Goal: Communication & Community: Answer question/provide support

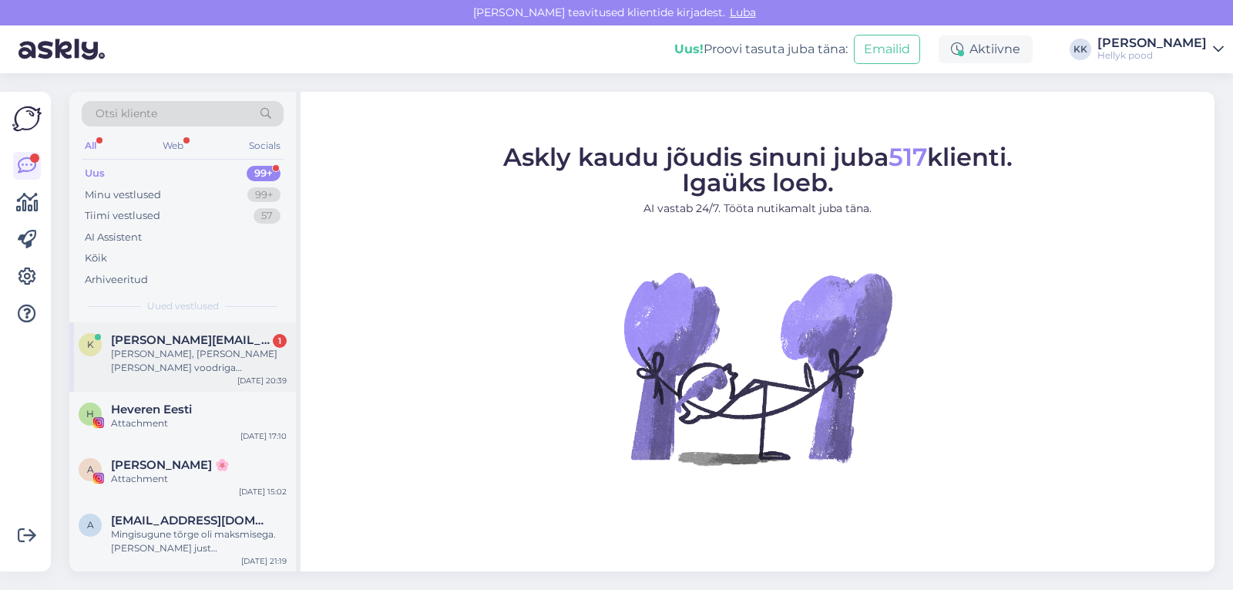
click at [196, 354] on div "[PERSON_NAME], [PERSON_NAME] [PERSON_NAME] voodriga kummikud, [PERSON_NAME] juu…" at bounding box center [199, 361] width 176 height 28
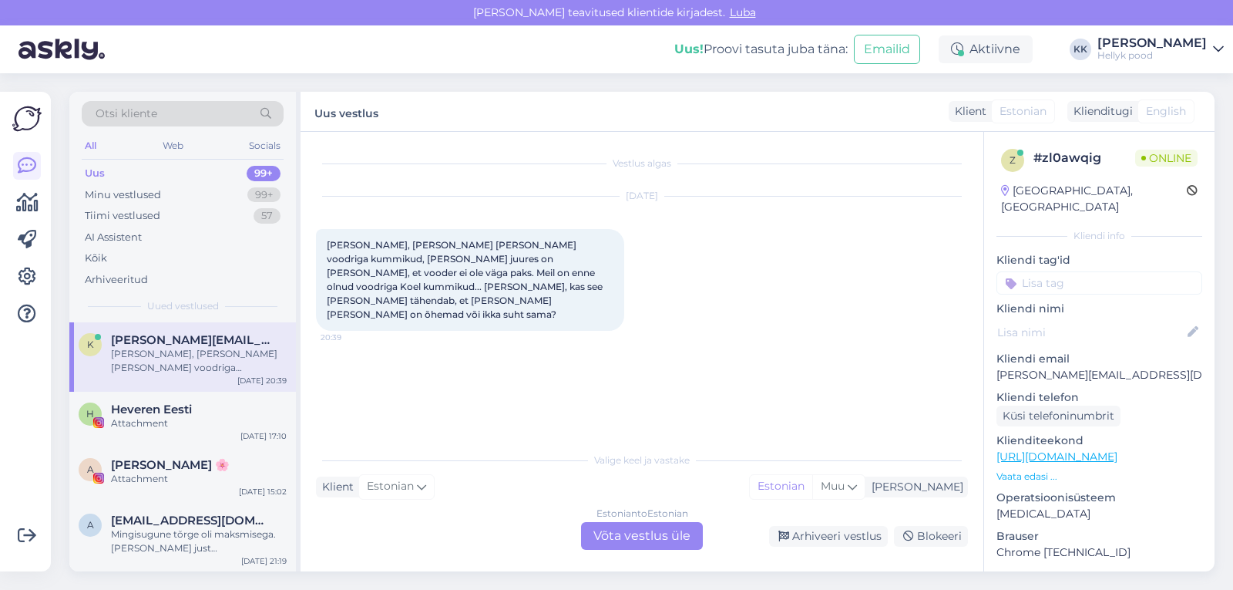
click at [644, 533] on div "Estonian to Estonian Võta vestlus üle" at bounding box center [642, 536] width 122 height 28
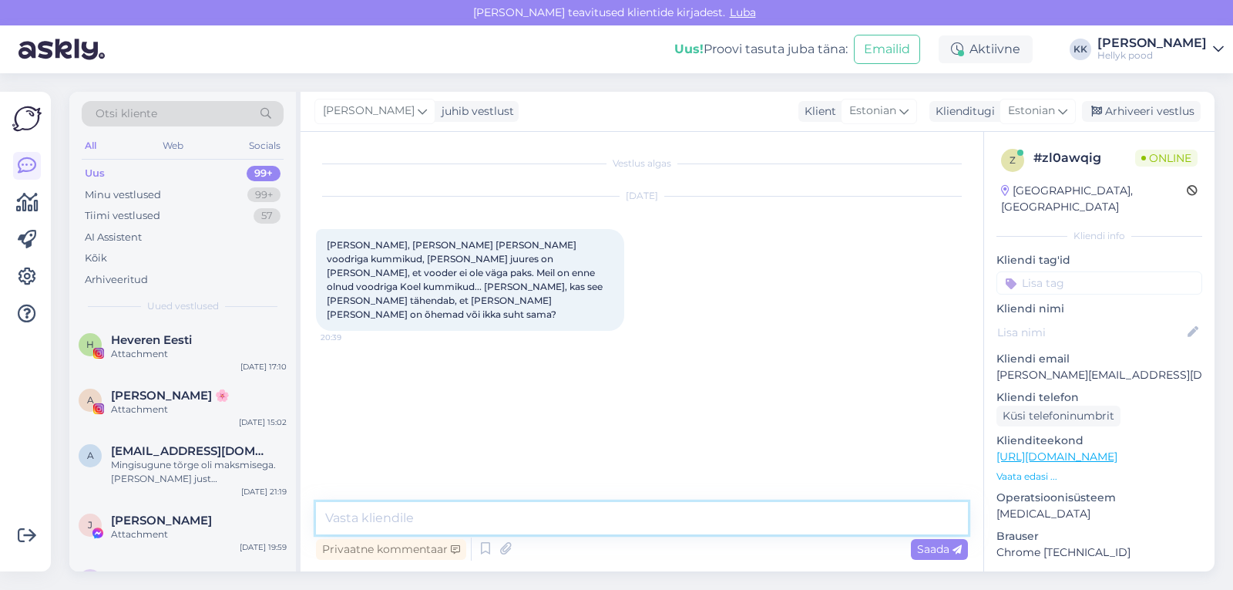
click at [399, 517] on textarea at bounding box center [642, 518] width 652 height 32
click at [489, 519] on textarea "Tere! [PERSON_NAME] voorer on natukene [PERSON_NAME] sünteetili" at bounding box center [642, 518] width 652 height 32
click at [621, 518] on textarea "Tere! [PERSON_NAME] vooder on natukene [PERSON_NAME] sünteetili" at bounding box center [642, 518] width 652 height 32
click at [732, 512] on textarea "Tere! [PERSON_NAME] vooder on natukene [PERSON_NAME] sünteetili" at bounding box center [642, 518] width 652 height 32
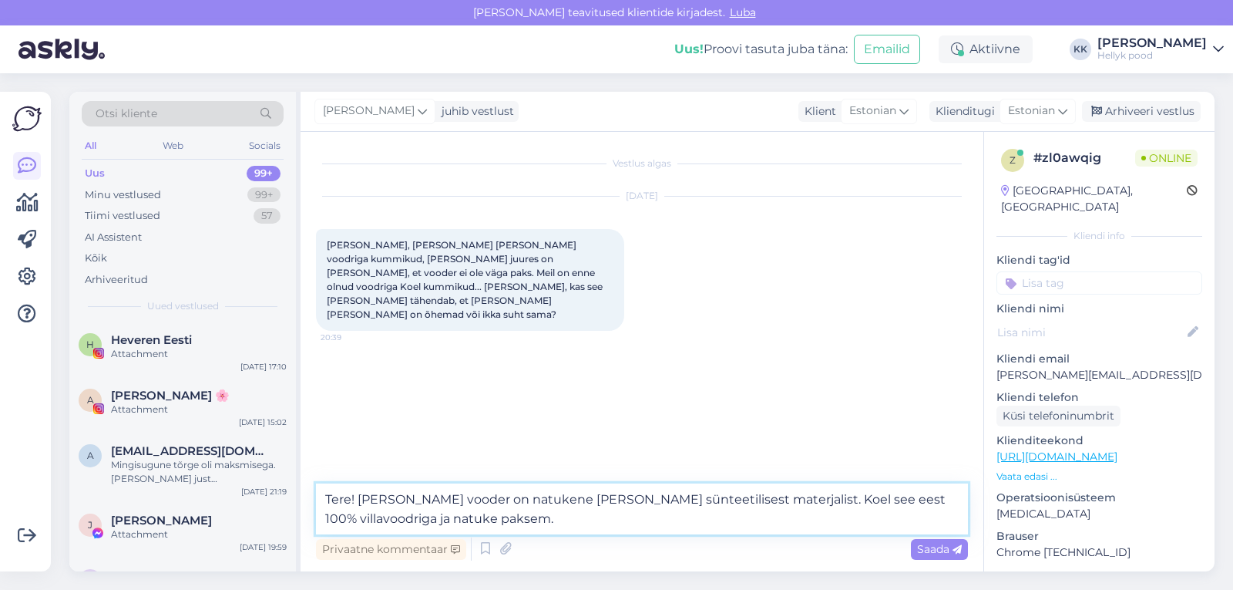
type textarea "Tere! [PERSON_NAME] vooder on natukene [PERSON_NAME] sünteetilisest materjalist…"
click at [937, 550] on span "Saada" at bounding box center [939, 549] width 45 height 14
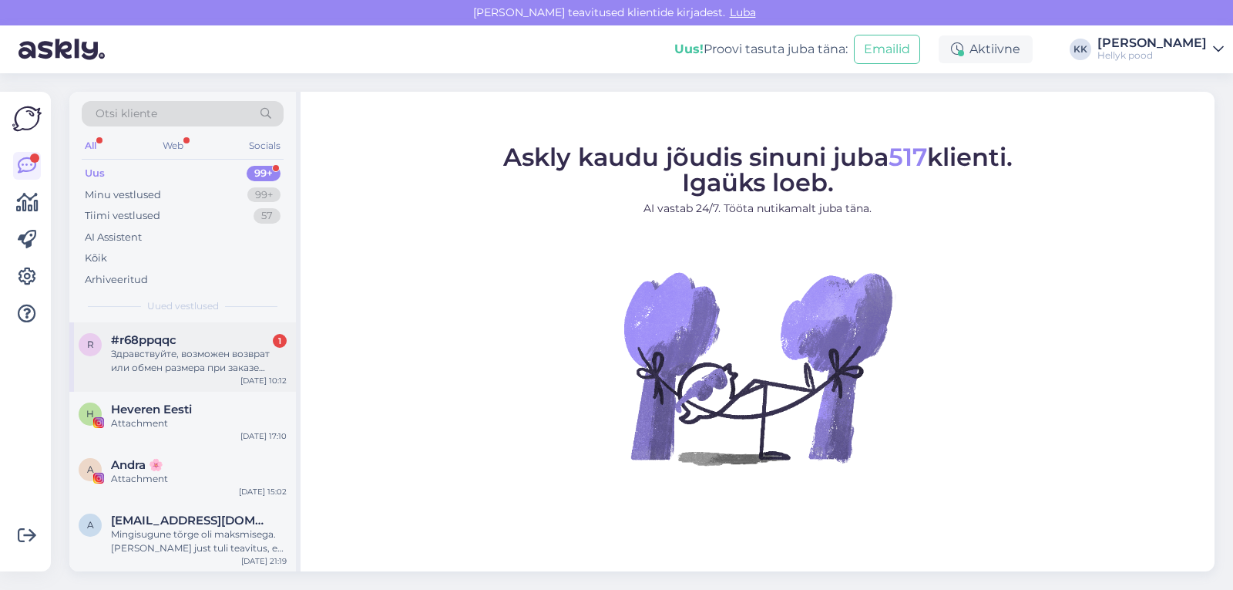
click at [187, 361] on div "Здравствуйте, возможен возврат или обмен размера при заказе через почтомат?" at bounding box center [199, 361] width 176 height 28
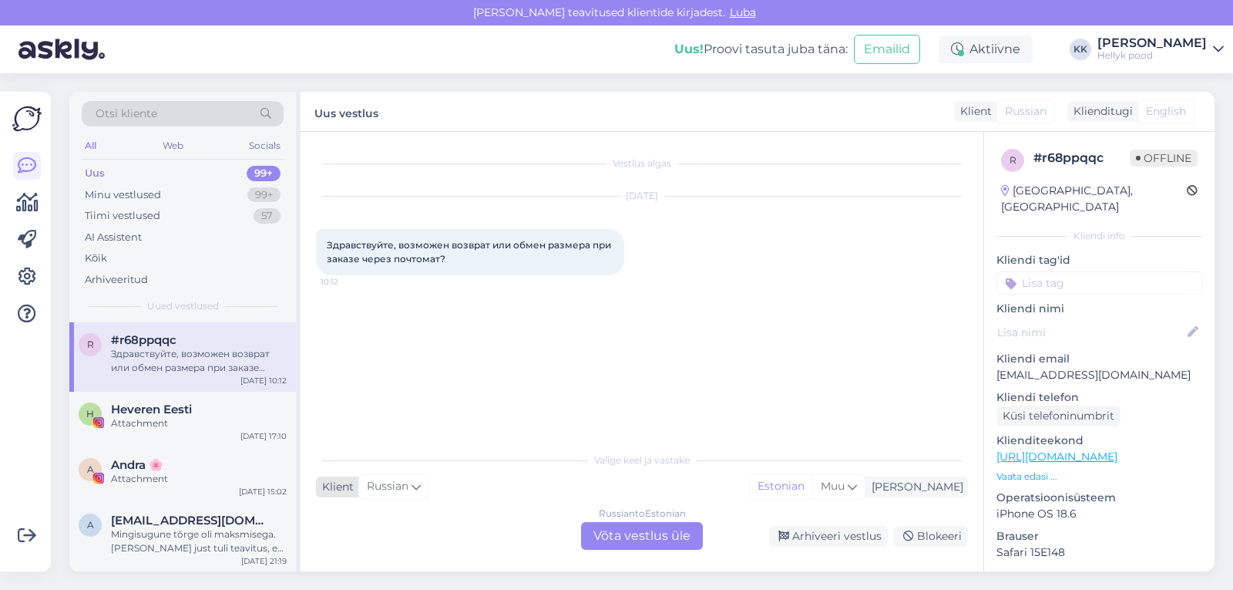
click at [420, 487] on icon at bounding box center [416, 486] width 9 height 17
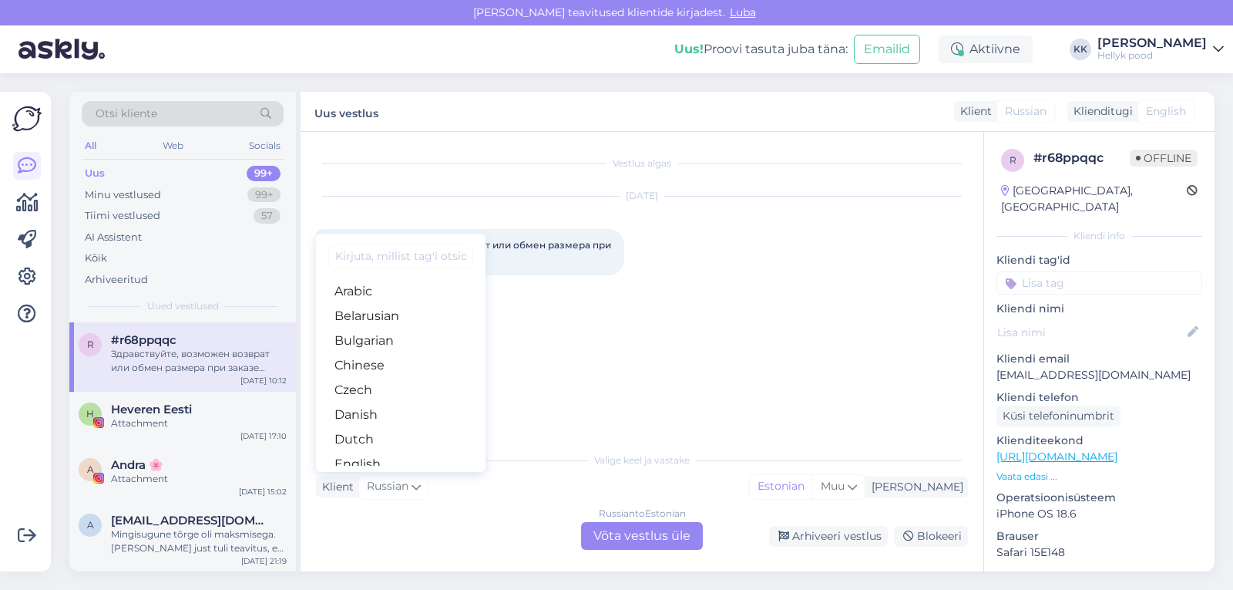
click at [716, 344] on div "Vestlus algas Aug 12 2025 Здравствуйте, возможен возврат или обмен размера при …" at bounding box center [649, 288] width 666 height 283
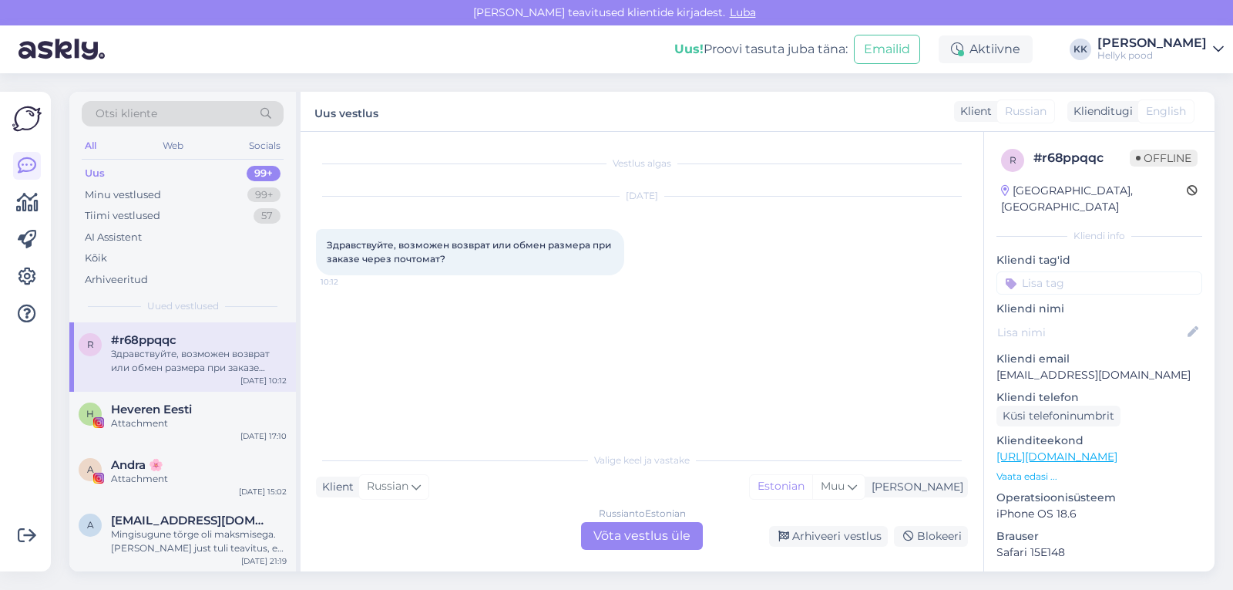
click at [620, 532] on div "Russian to Estonian Võta vestlus üle" at bounding box center [642, 536] width 122 height 28
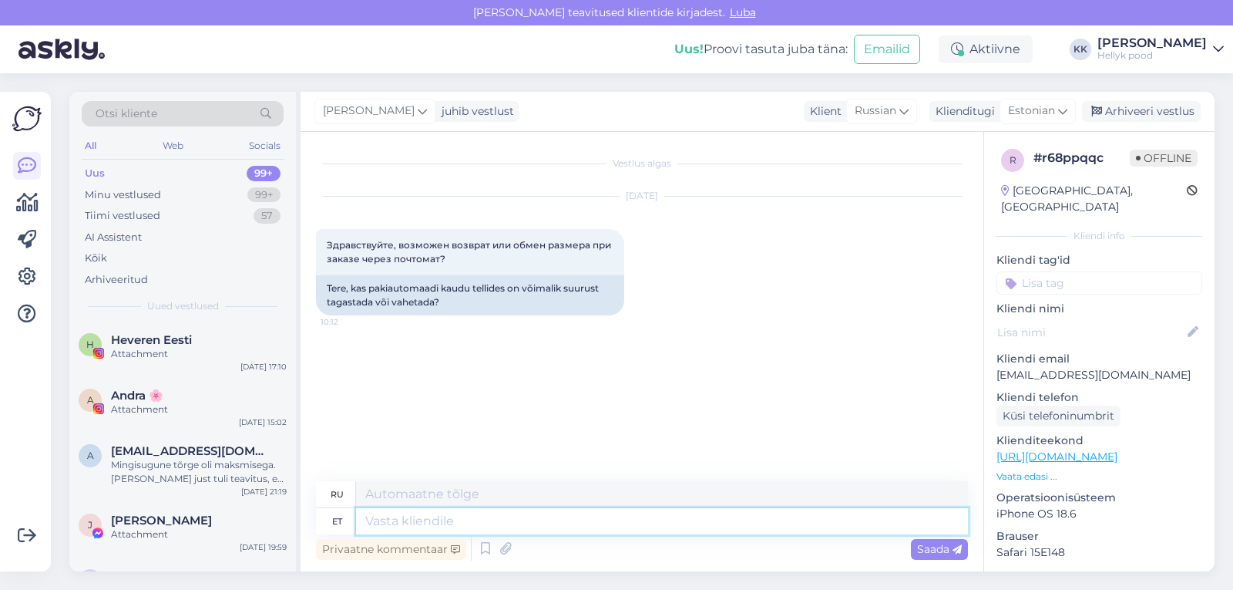
click at [408, 523] on textarea at bounding box center [662, 521] width 612 height 26
type textarea "Tere"
type textarea "Привет"
type textarea "Tere, ja"
type textarea "Привет,"
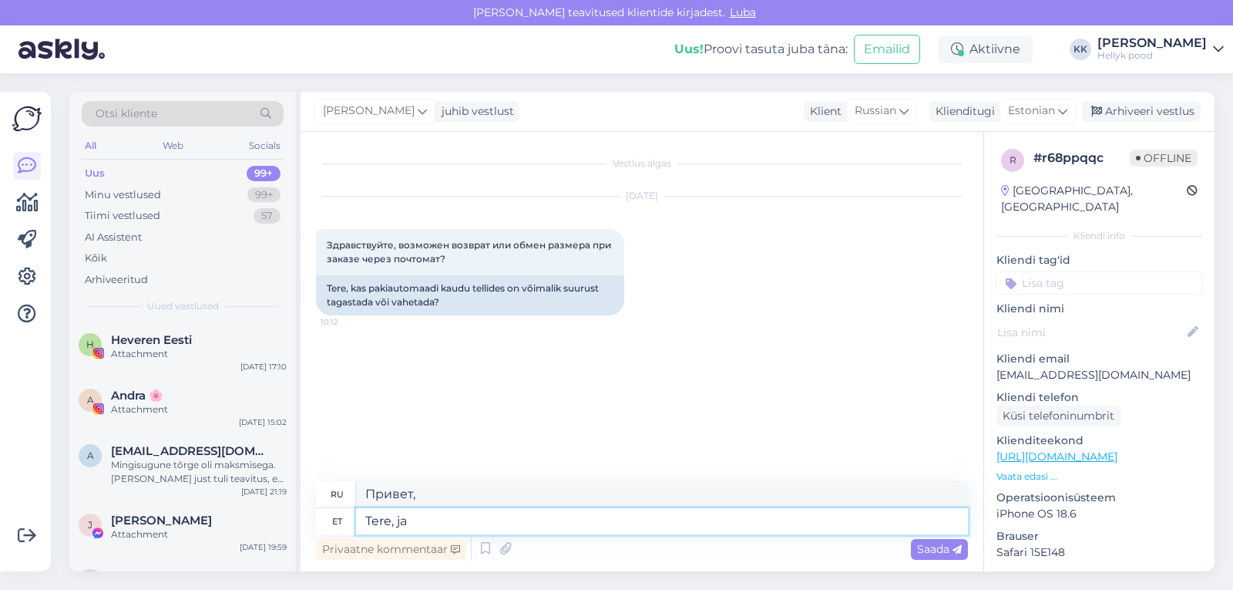
type textarea "Tere, jah"
type textarea "Привет, да."
type textarea "Tere, jah ikka"
type textarea "Здравствуйте, да, действительно."
type textarea "Tere, jah"
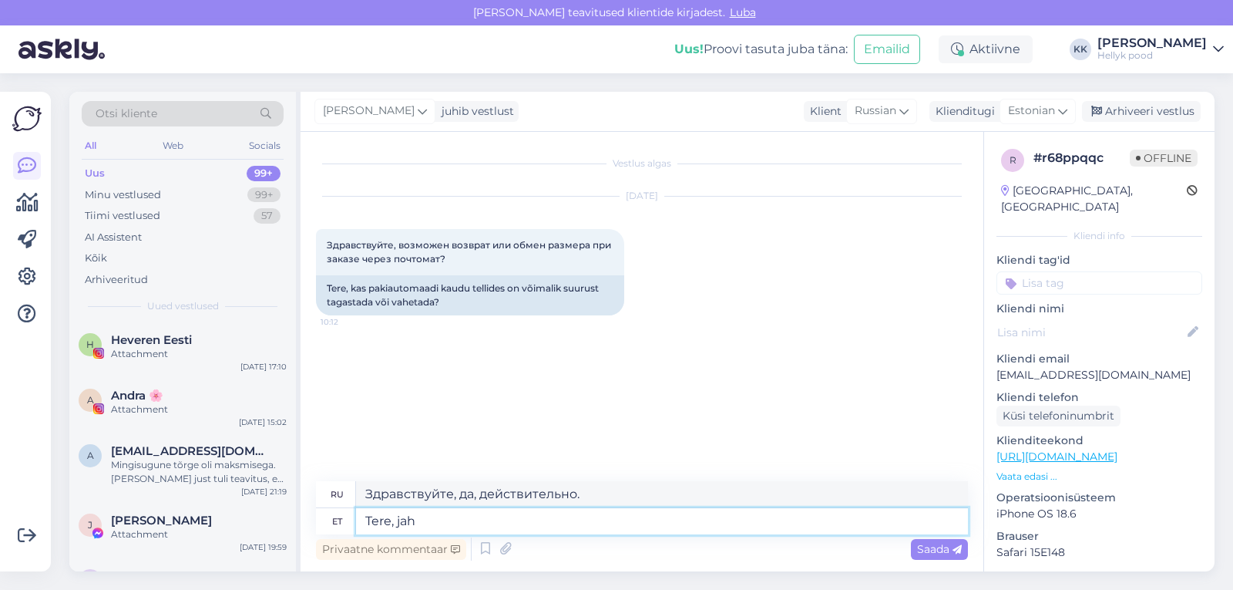
type textarea "Привет, да."
type textarea "Tere, jah saab"
type textarea "Здравствуйте, да, можете."
type textarea "Tere, jah saab tagasta"
type textarea "Здравствуйте, да, вы можете его вернуть."
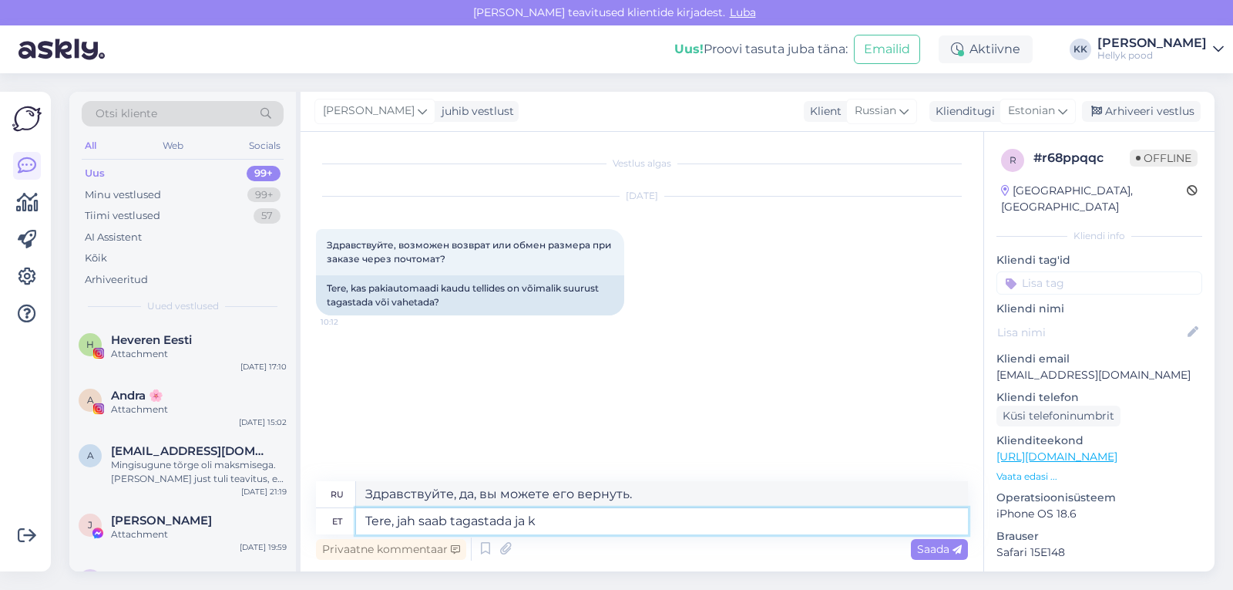
type textarea "Tere, jah saab tagastada ja ka"
type textarea "Здравствуйте, да, вы можете его вернуть и"
type textarea "Tere, jah saab tagastada ja ka v"
type textarea "Здравствуйте, да, вы можете его вернуть, а также"
type textarea "Tere, jah saab tagastada ja ka vahetada."
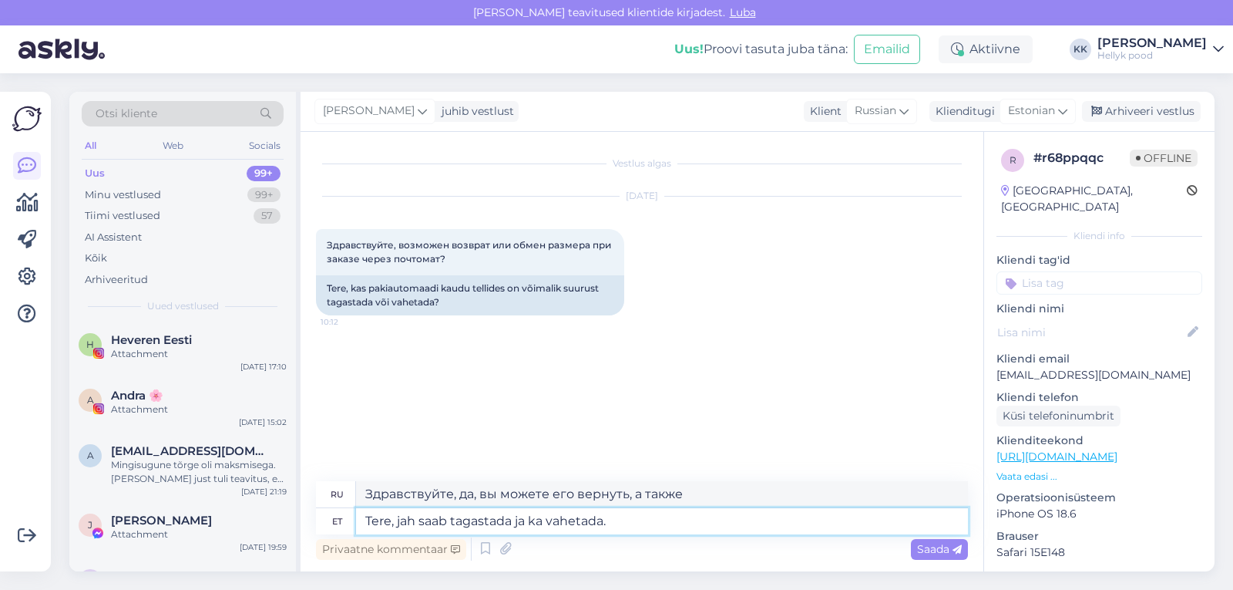
type textarea "Здравствуйте, да, вы можете вернуть и обменять товар."
type textarea "Tere, jah saab tagastada ja ka vahetada. Kogu"
type textarea "Здравствуйте, да, вы можете вернуть и обменять товар. Всё."
type textarea "Tere, jah saab tagastada ja ka vahetada. Kogu info on"
type textarea "Здравствуйте, да, возврат и обмен возможен. Вся информация"
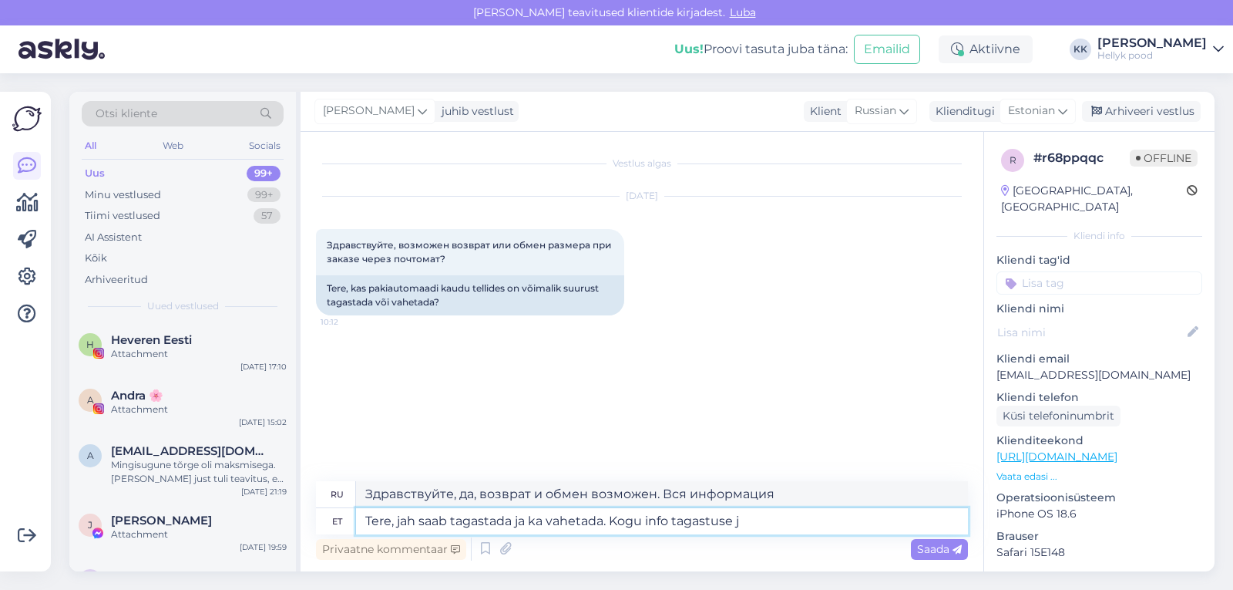
type textarea "Tere, jah saab tagastada ja ka vahetada. Kogu info tagastuse ja"
type textarea "Здравствуйте, да, возврат и обмен возможен. Вся информация о возврате."
type textarea "Tere, jah saab tagastada ja ka vahetada. Kogu info tagastuse ja v"
type textarea "Здравствуйте, да, вы можете вернуть и обменять товар. Вся информация о возврате…"
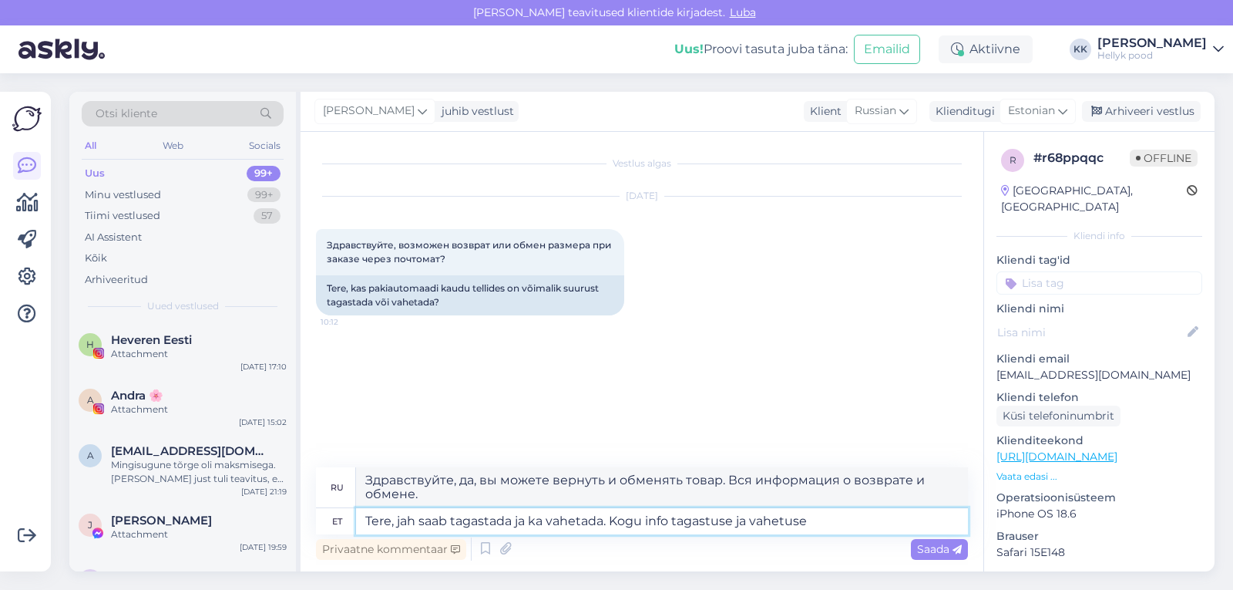
type textarea "Tere, jah saab tagastada ja ka vahetada. Kogu info tagastuse ja vahetuse k"
type textarea "Здравствуйте, да, возврат и обмен возможен. Вся информация о возврате и обмене."
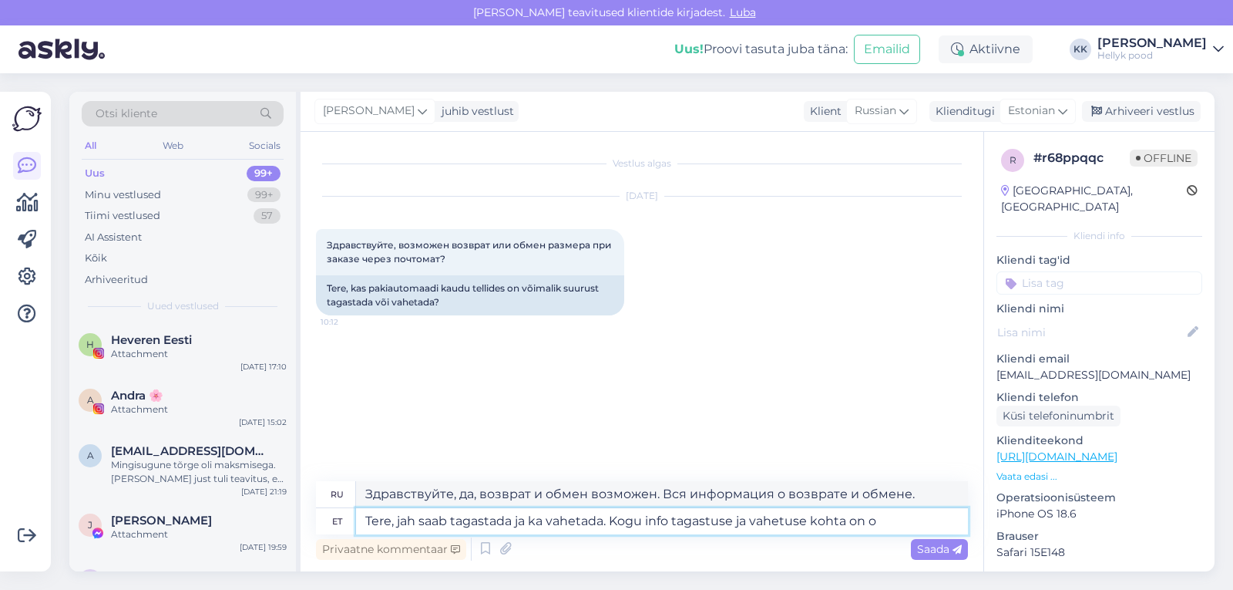
type textarea "Tere, jah saab tagastada ja ka vahetada. Kogu info tagastuse ja vahetuse kohta …"
type textarea "Здравствуйте, да, вы можете вернуть и обменять товар. Вся информация о возврате…"
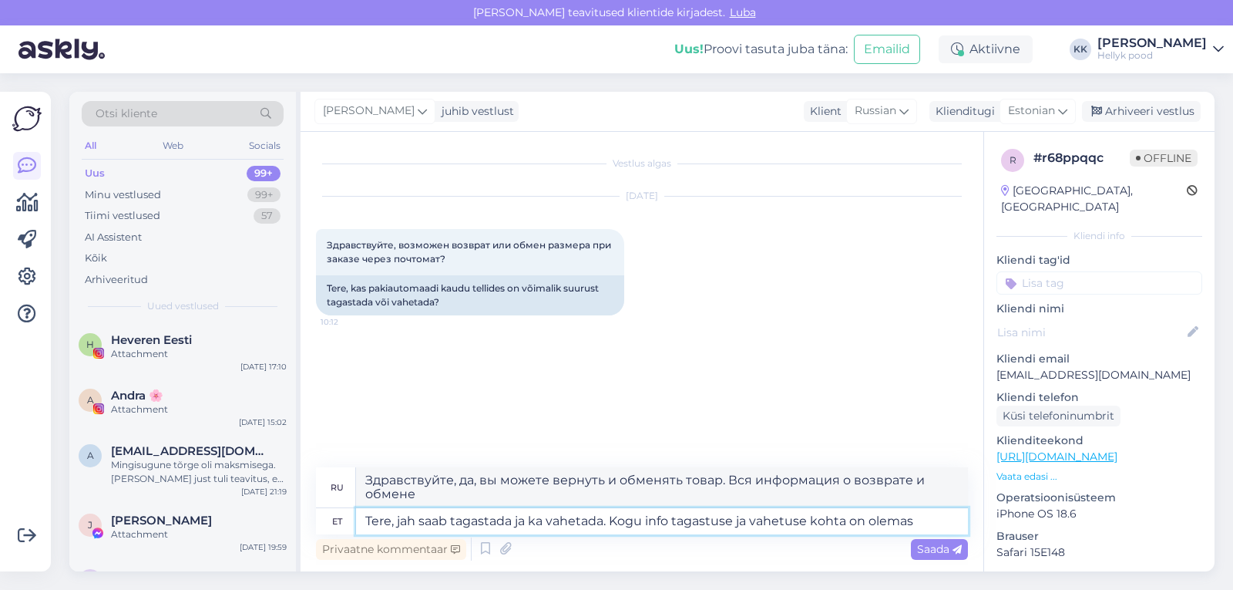
type textarea "Tere, jah saab tagastada ja ka vahetada. Kogu info tagastuse ja vahetuse kohta …"
type textarea "Здравствуйте, да, возврат и обмен возможен. Вся информация о возврате и обмене …"
type textarea "Tere, jah saab tagastada ja ka vahetada. Kogu info tagastuse ja vahetuse kohta …"
type textarea "Здравствуйте, да, вы можете вернуть и обменять товар. Вся информация о возврате…"
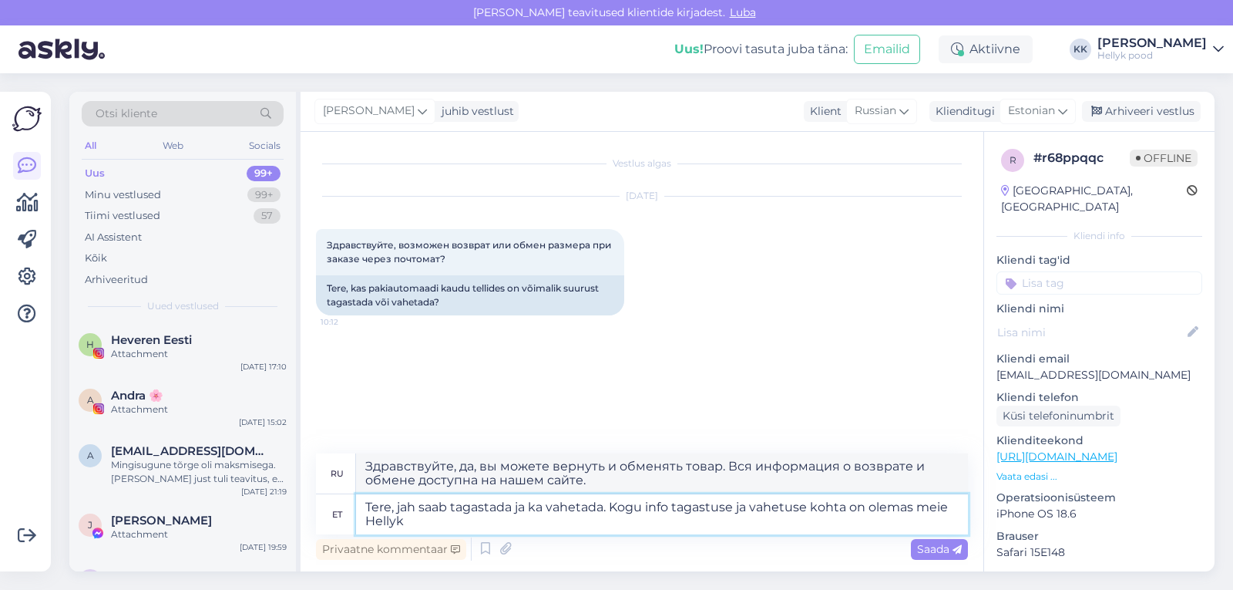
type textarea "Tere, jah saab tagastada ja ka vahetada. Kogu info tagastuse ja vahetuse kohta …"
type textarea "Здравствуйте, да, возврат и обмен возможен. Вся информация о возврате и обмене …"
type textarea "Tere, jah saab tagastada ja ka vahetada. Kogu info tagastuse ja vahetuse kohta …"
type textarea "Здравствуйте, да, возврат и обмен возможен. Вся информация о возврате и обмене …"
type textarea "Tere, jah saab tagastada ja ka vahetada. Kogu info tagastuse ja vahetuse kohta …"
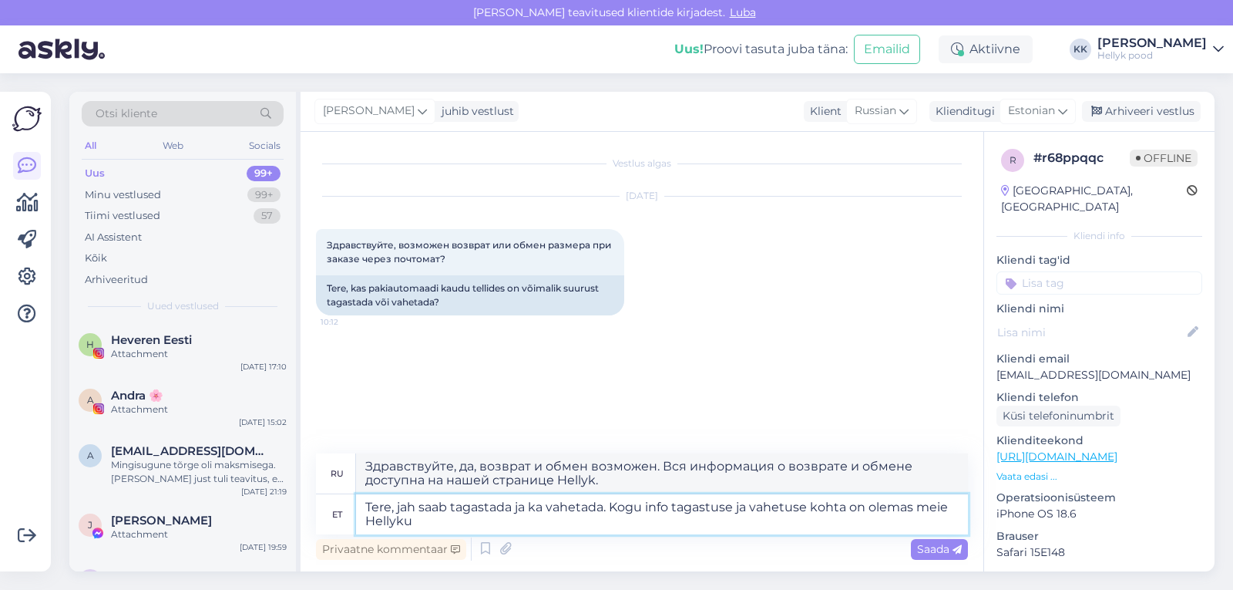
type textarea "Здравствуйте, да, возврат и обмен возможен. Вся информация о возврате и обмене …"
type textarea "Tere, jah saab tagastada ja ka vahetada. Kogu info tagastuse ja vahetuse kohta …"
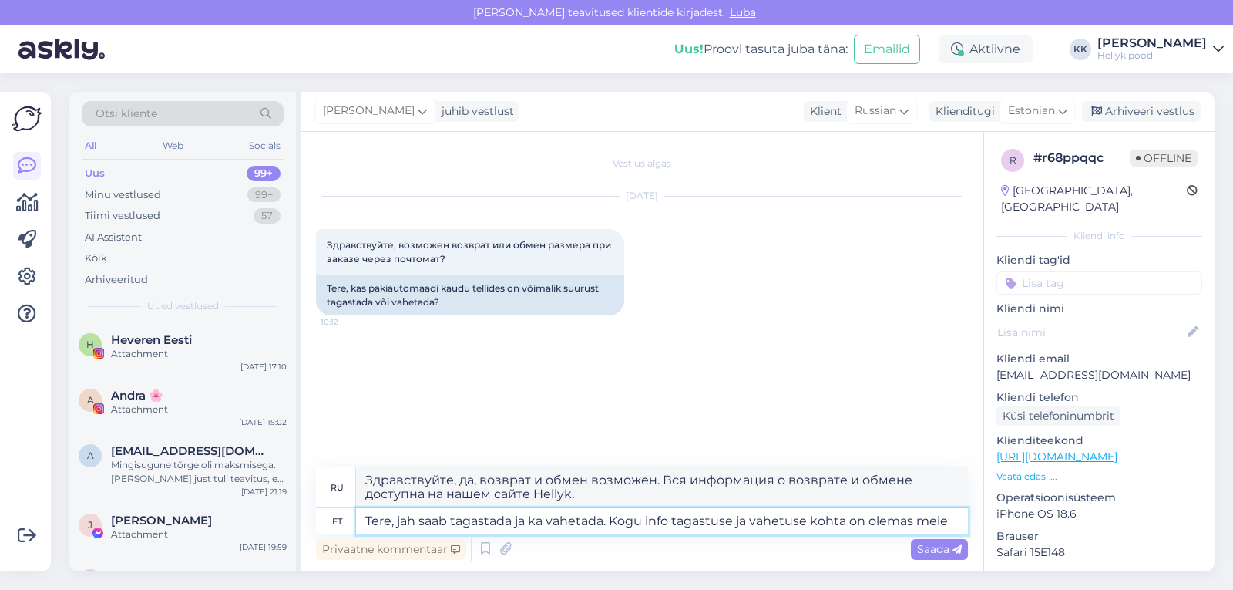
type textarea "Здравствуйте, да, вы можете вернуть и обменять товар. Вся информация о возврате…"
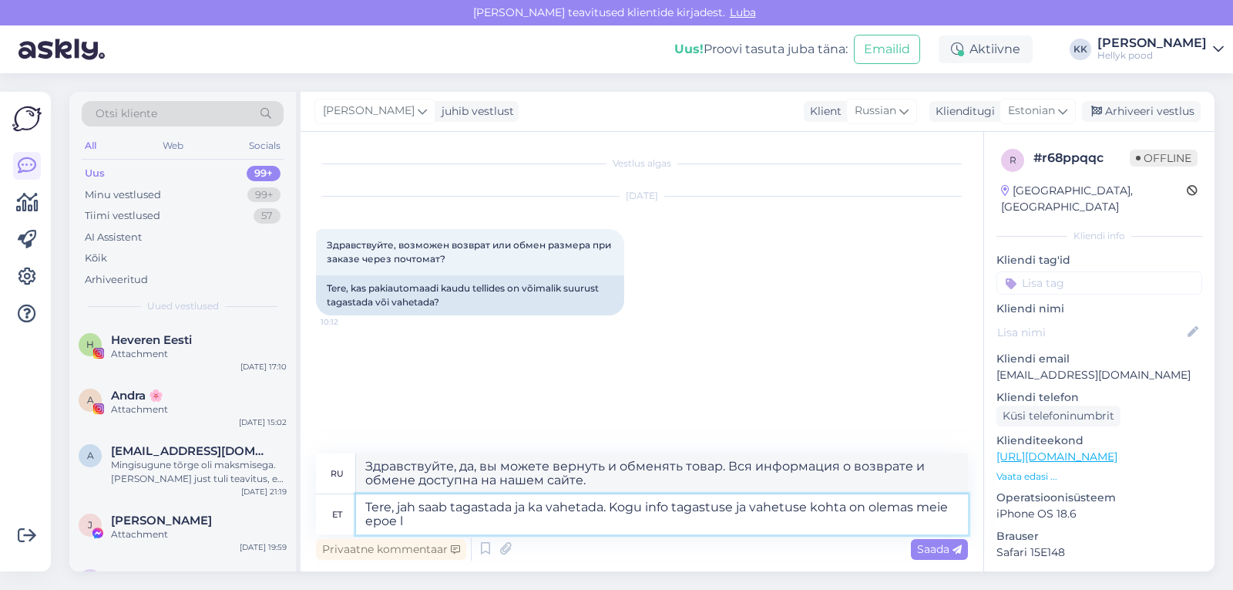
type textarea "Tere, jah saab tagastada ja ka vahetada. Kogu info tagastuse ja vahetuse kohta …"
type textarea "Здравствуйте, да, возврат и обмен возможен. Вся информация о возврате и обмене …"
type textarea "Tere, jah saab tagastada ja ka vahetada. Kogu info tagastuse ja vahetuse kohta …"
type textarea "Здравствуйте, да, возврат и обмен возможен. Вся информация о возврате и обмене …"
click at [915, 509] on textarea "Tere, jah saab tagastada ja ka vahetada. Kogu info tagastuse ja vahetuse kohta …" at bounding box center [662, 514] width 612 height 40
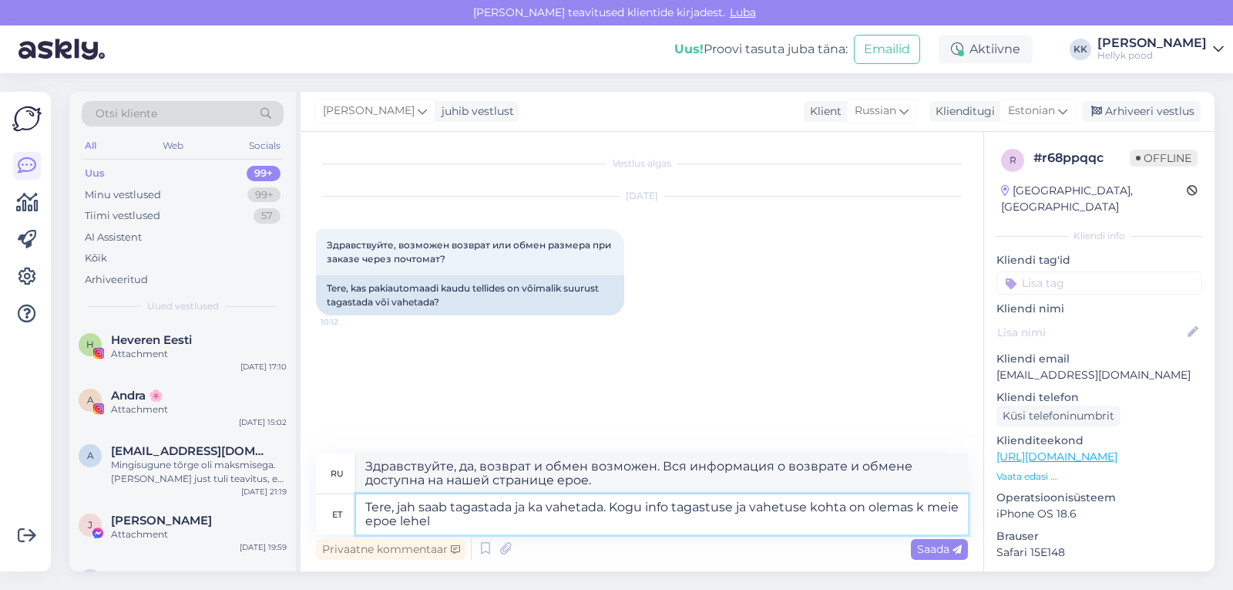
type textarea "Tere, jah saab tagastada ja ka vahetada. Kogu info tagastuse ja vahetuse kohta …"
type textarea "Здравствуйте, да, возврат и обмен возможен. Вся информация о возврате и обмене …"
click at [527, 523] on textarea "Tere, jah saab tagastada ja ka vahetada. Kogu info tagastuse ja vahetuse kohta …" at bounding box center [662, 514] width 612 height 40
paste textarea "https://hellyk.ee/tagastus/"
type textarea "Tere, jah saab tagastada ja ka vahetada. Kogu info tagastuse ja vahetuse kohta …"
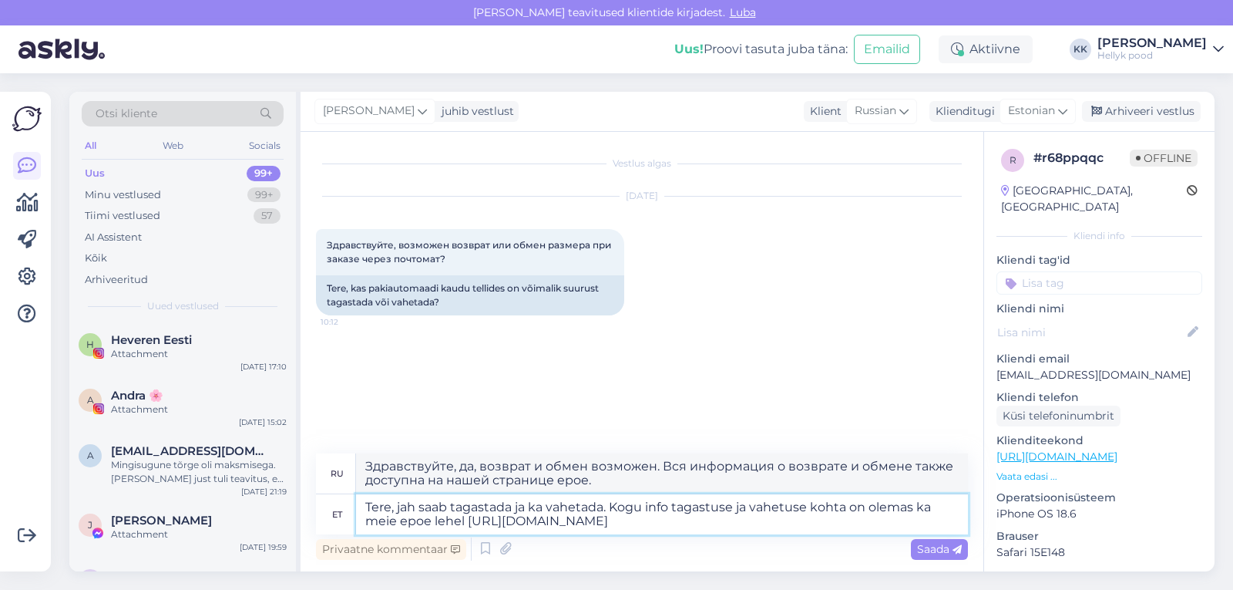
type textarea "Здравствуйте, да, возврат и обмен возможен. Вся информация о возврате и обмене …"
type textarea "Tere, jah saab tagastada ja ka vahetada. Kogu info tagastuse ja vahetuse kohta …"
click at [934, 550] on span "Saada" at bounding box center [939, 549] width 45 height 14
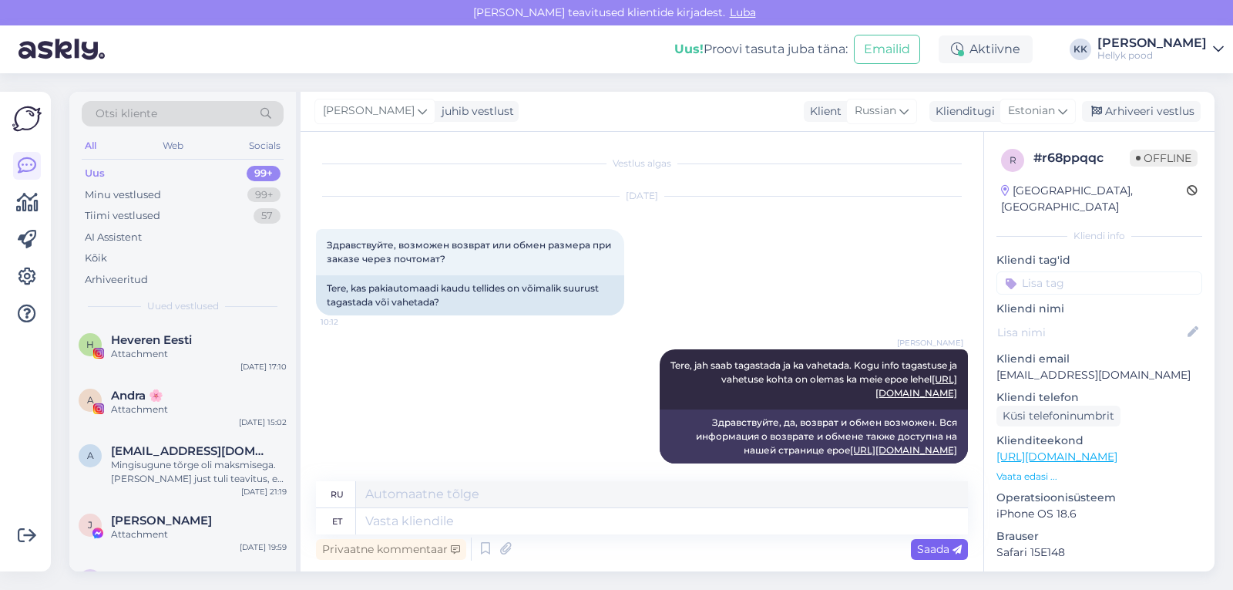
scroll to position [13, 0]
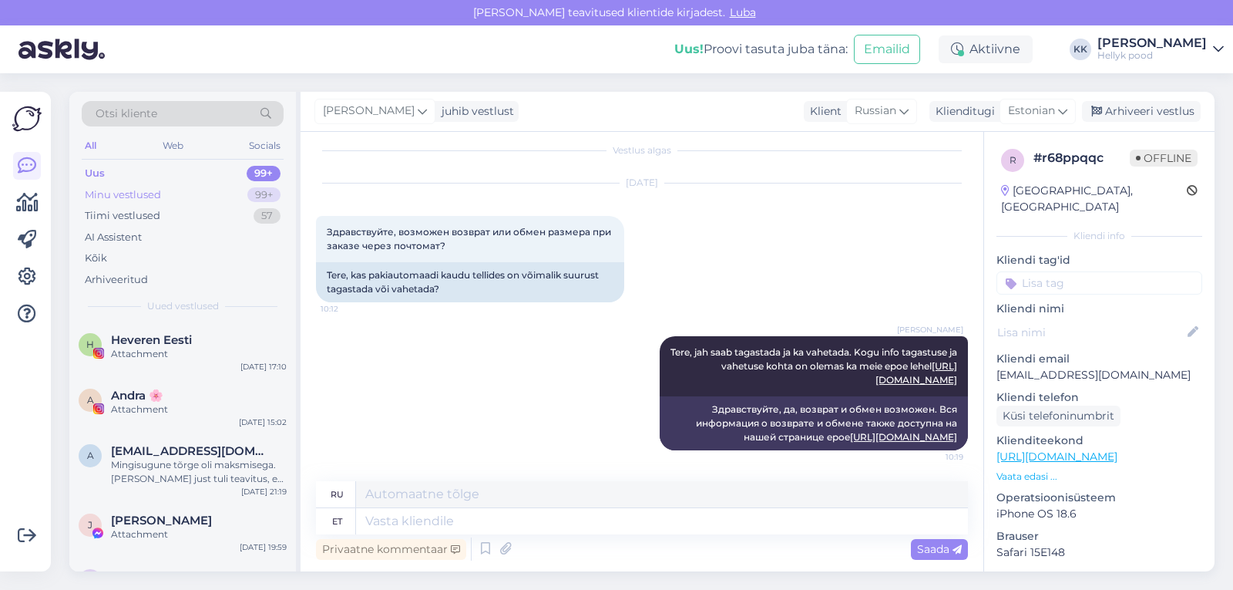
click at [132, 188] on div "Minu vestlused" at bounding box center [123, 194] width 76 height 15
